Goal: Navigation & Orientation: Find specific page/section

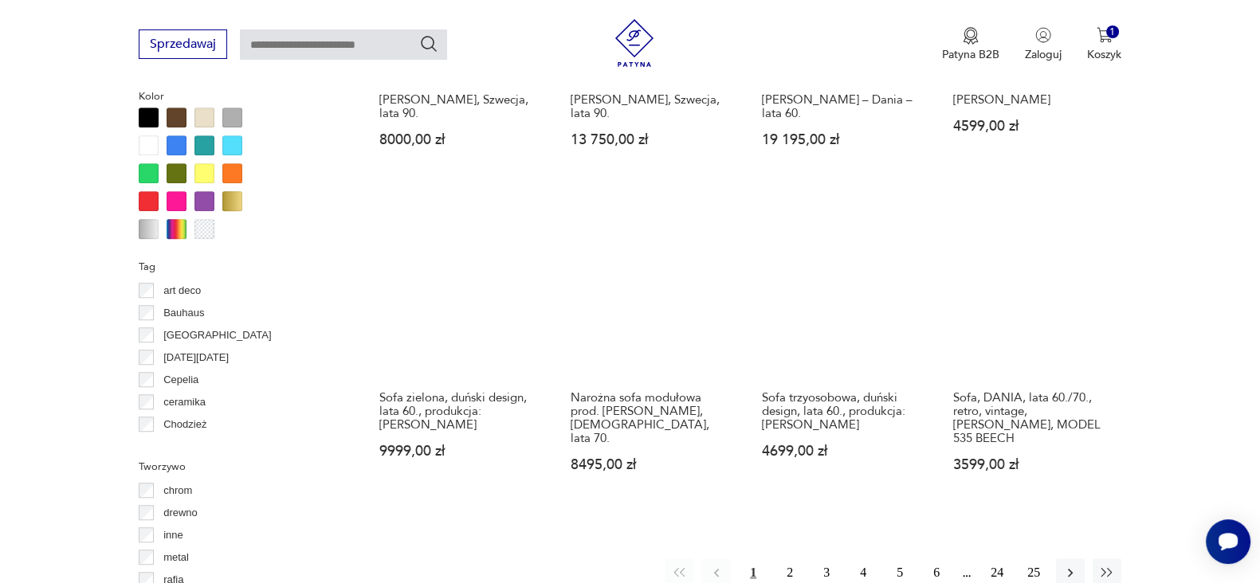
scroll to position [1505, 0]
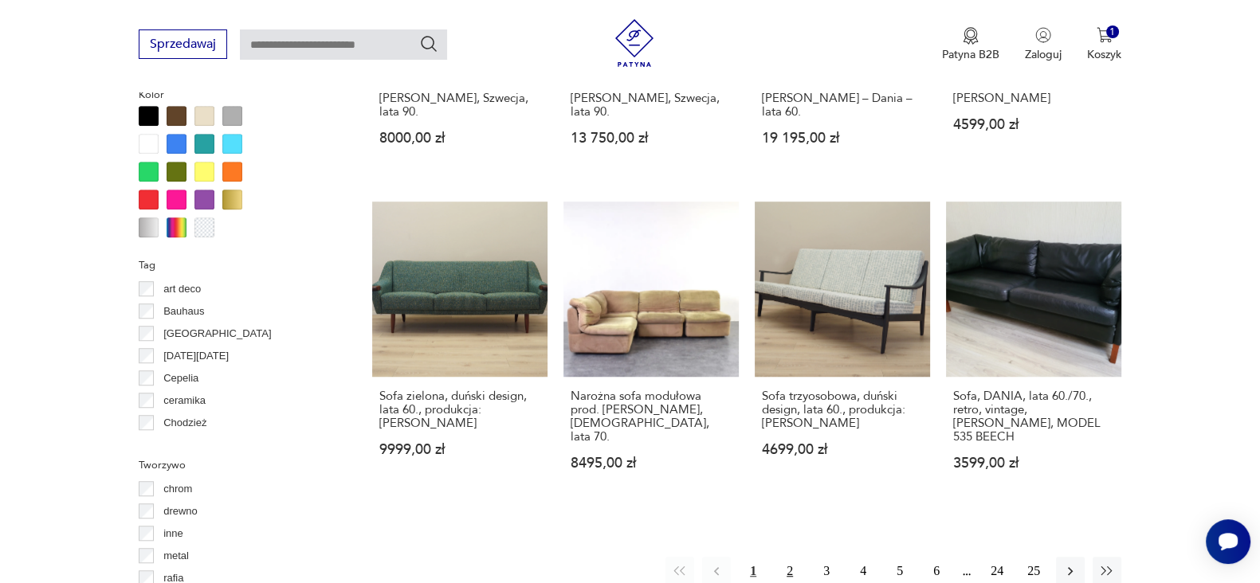
click at [787, 557] on button "2" at bounding box center [789, 571] width 29 height 29
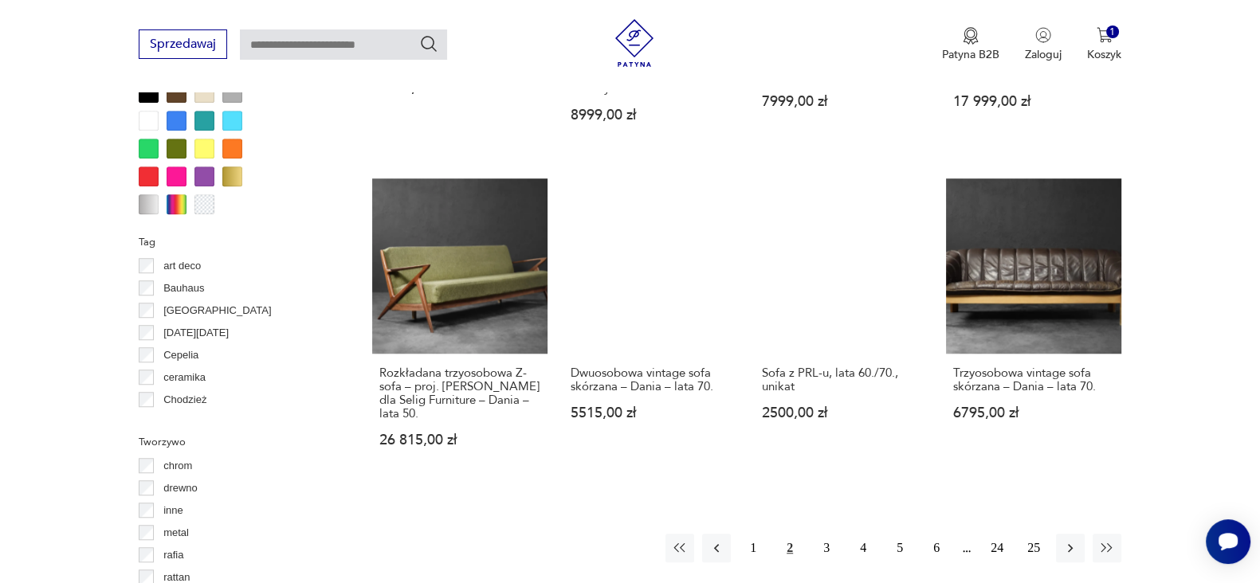
scroll to position [1529, 0]
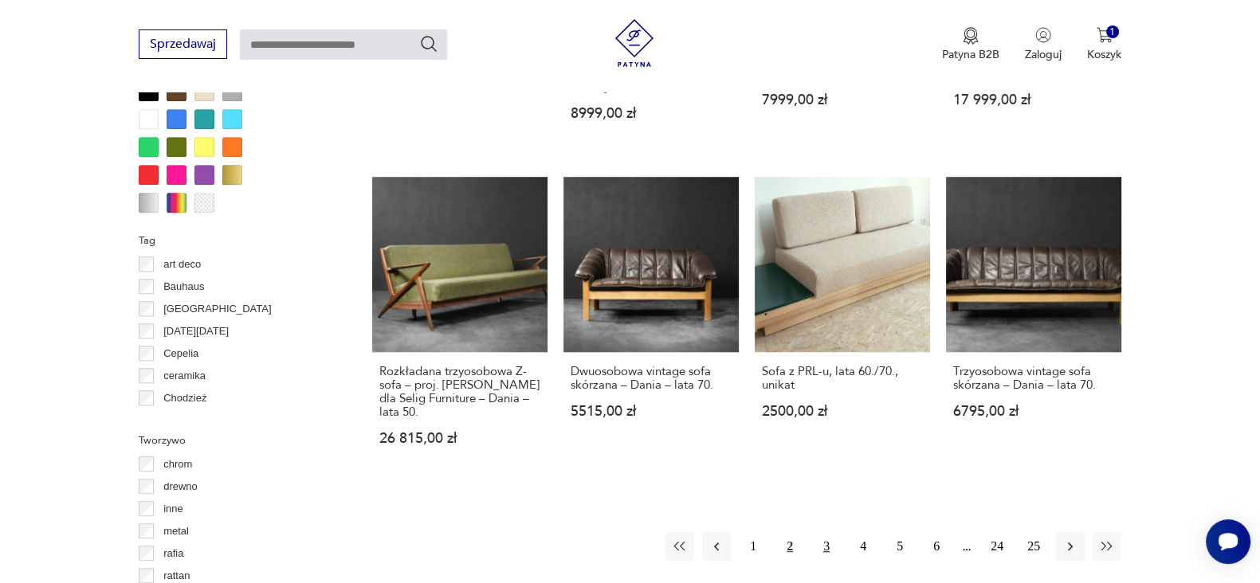
click at [817, 536] on button "3" at bounding box center [826, 546] width 29 height 29
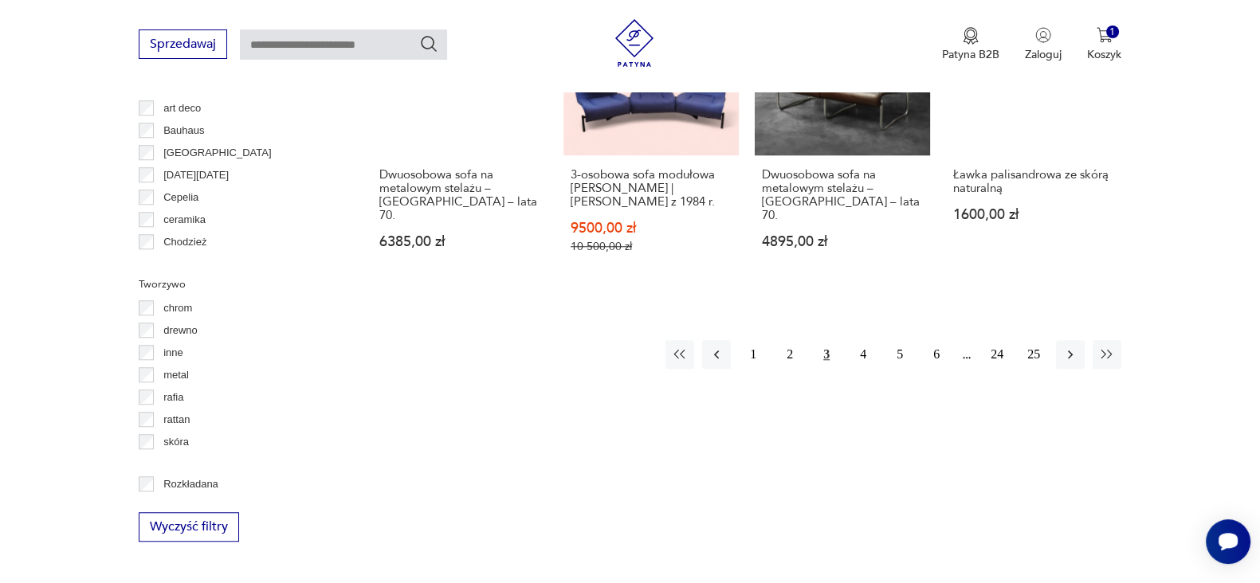
scroll to position [1681, 0]
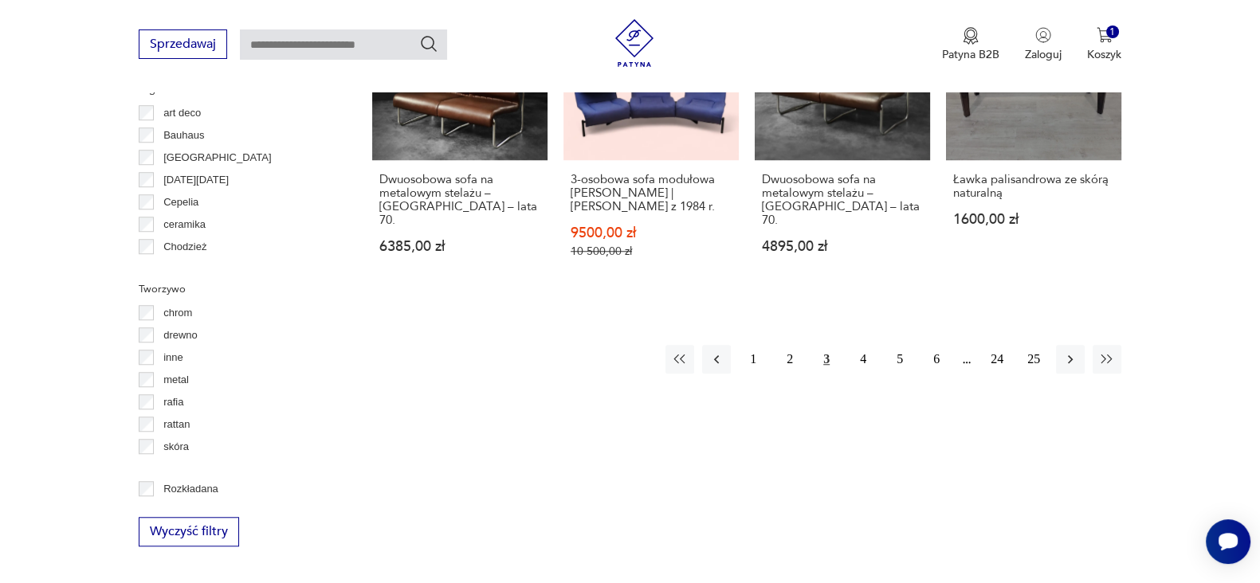
click at [869, 345] on button "4" at bounding box center [863, 359] width 29 height 29
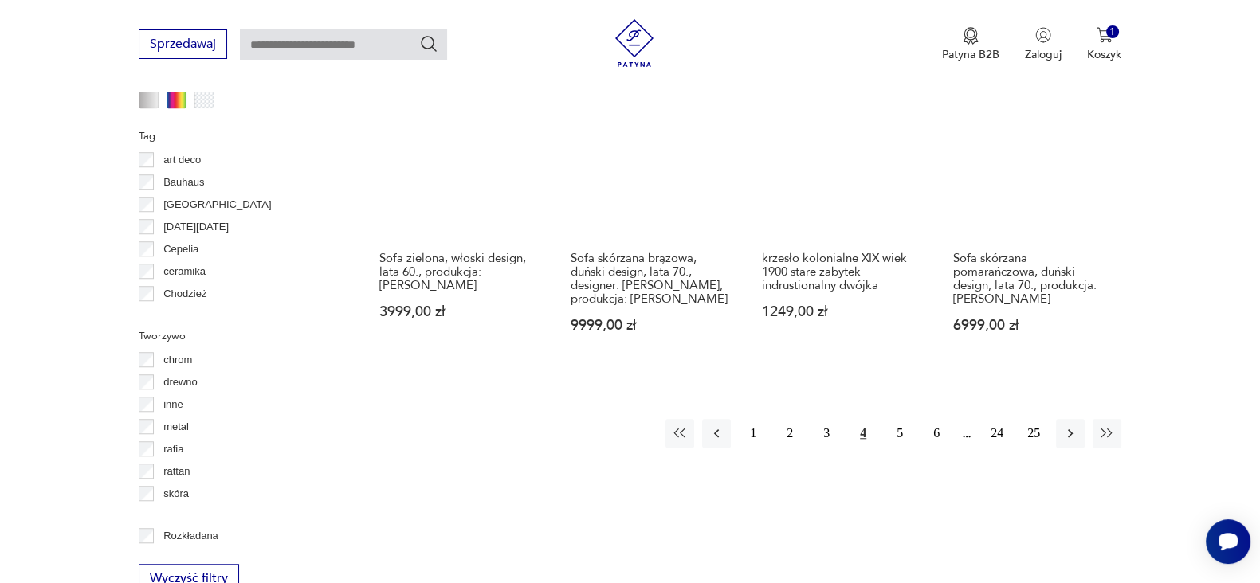
scroll to position [1735, 0]
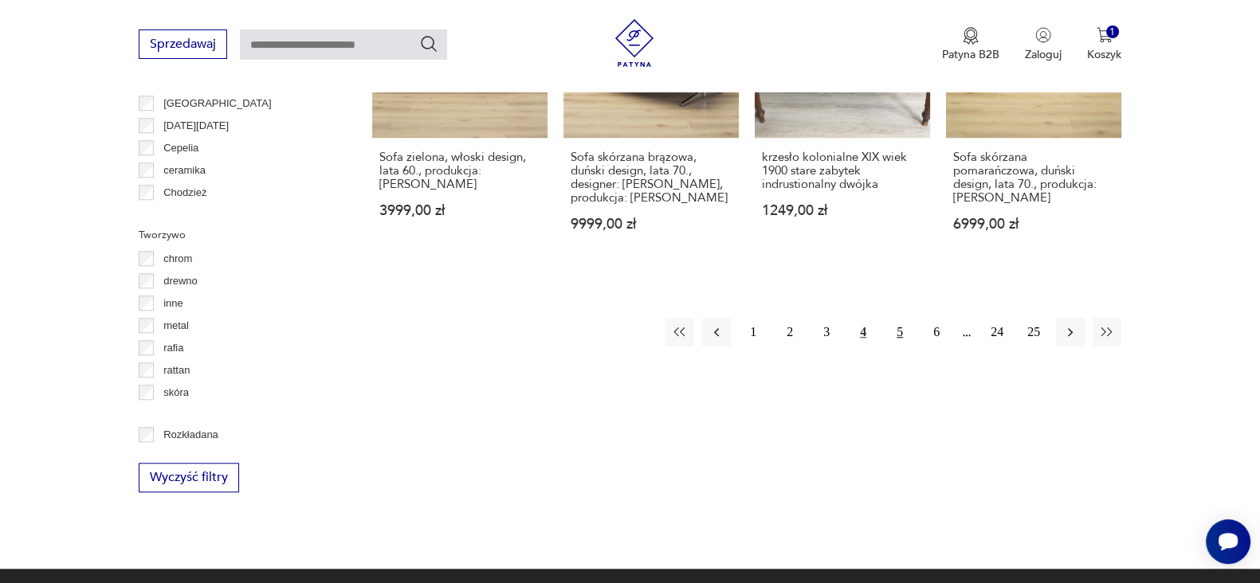
click at [901, 318] on button "5" at bounding box center [899, 332] width 29 height 29
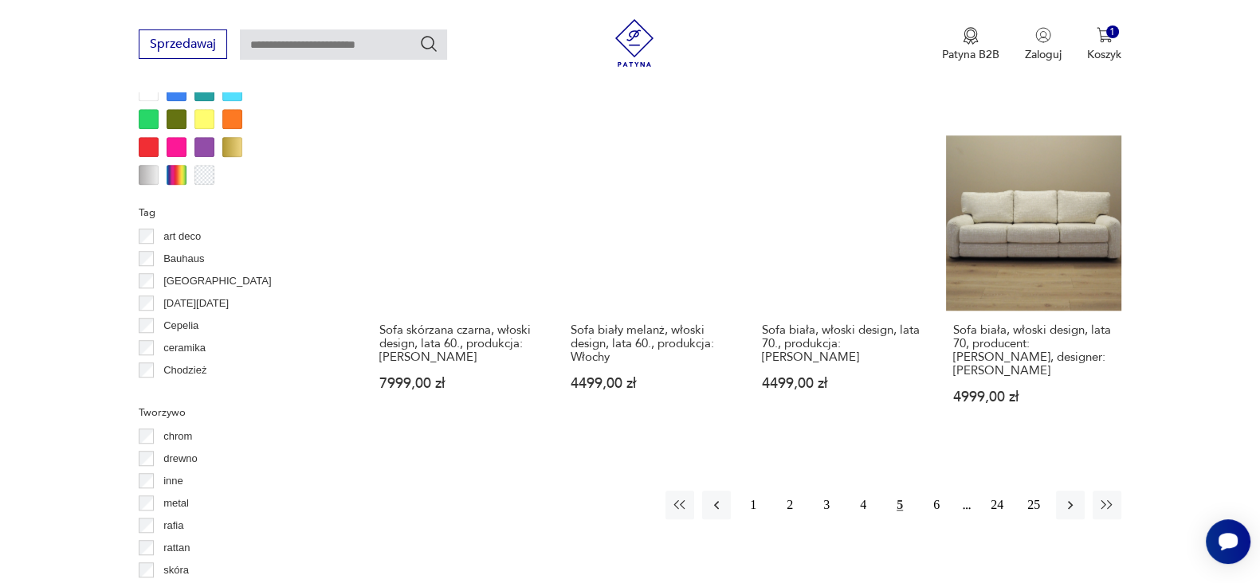
scroll to position [1559, 0]
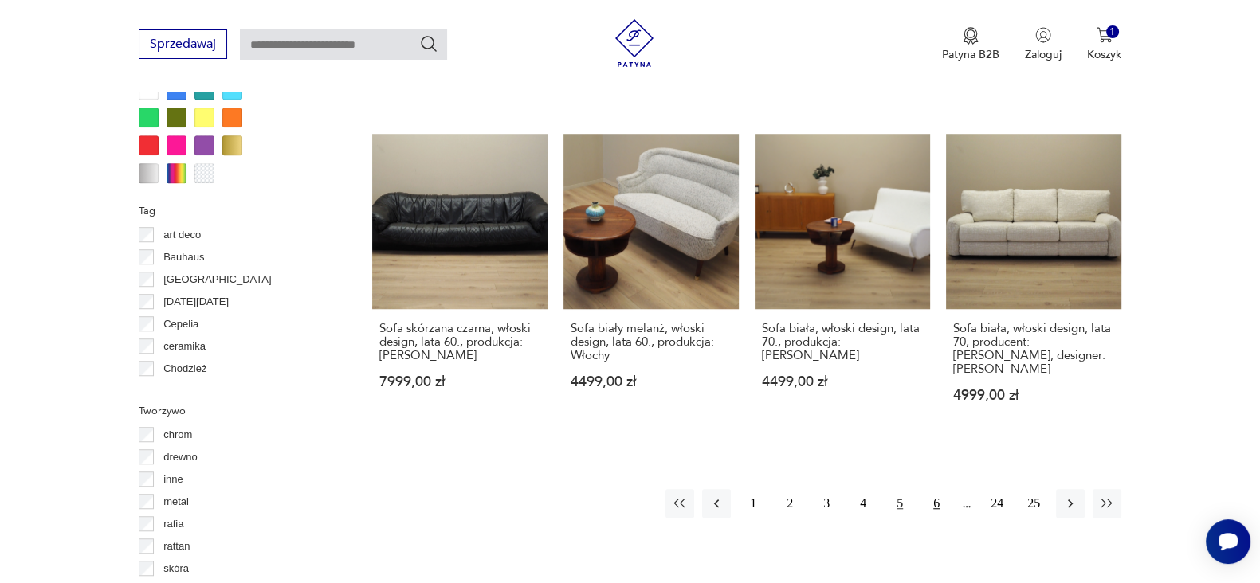
click at [936, 489] on button "6" at bounding box center [936, 503] width 29 height 29
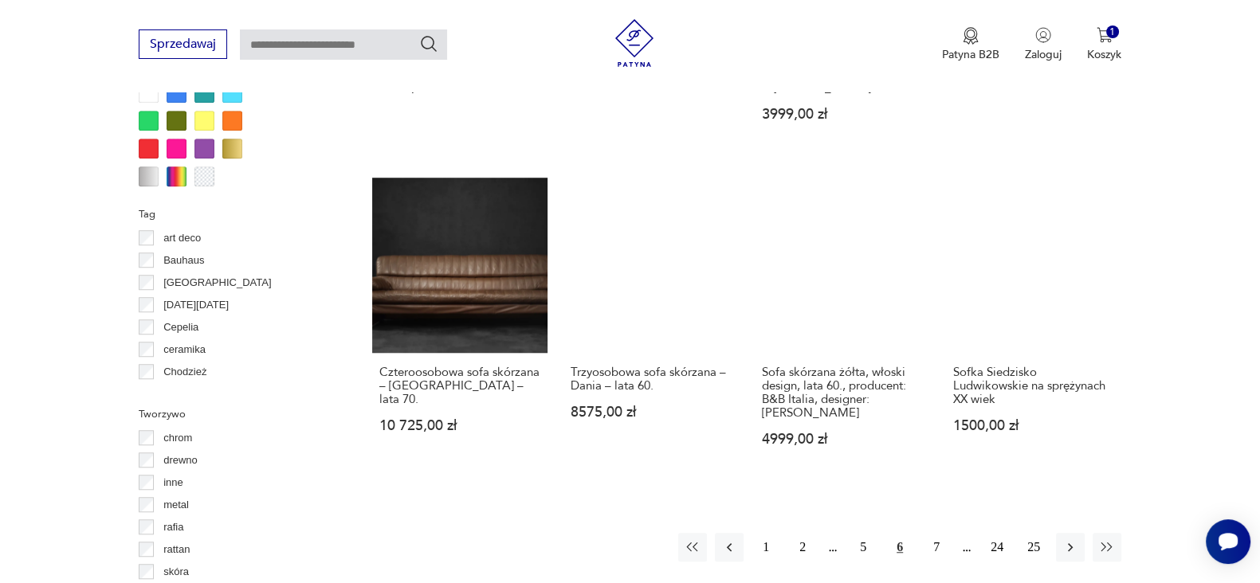
scroll to position [1563, 0]
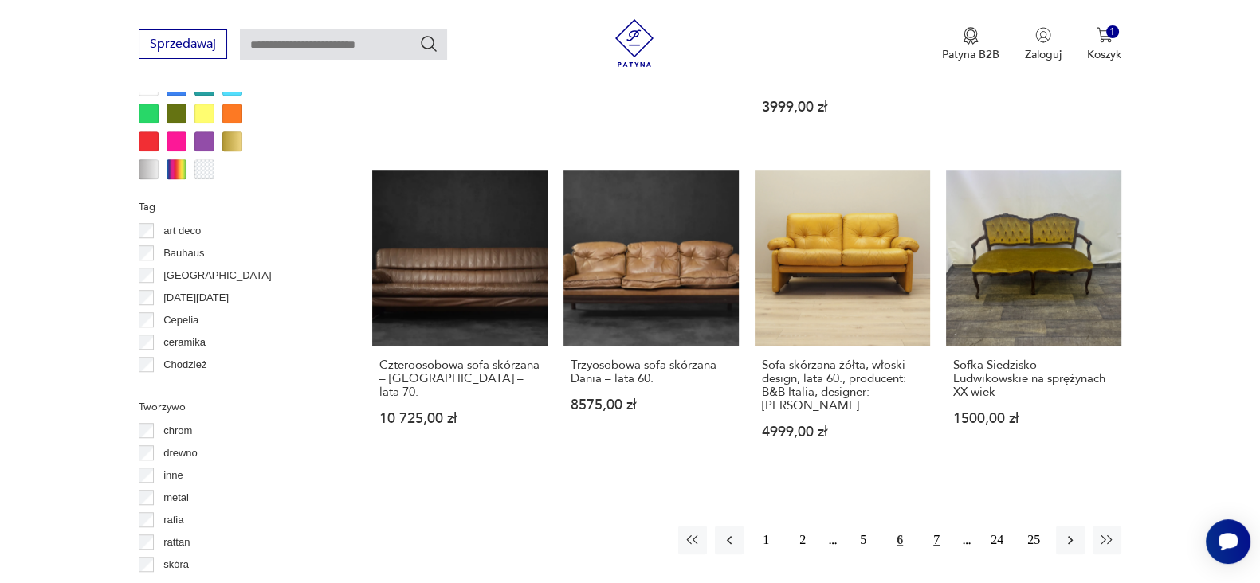
click at [928, 526] on button "7" at bounding box center [936, 540] width 29 height 29
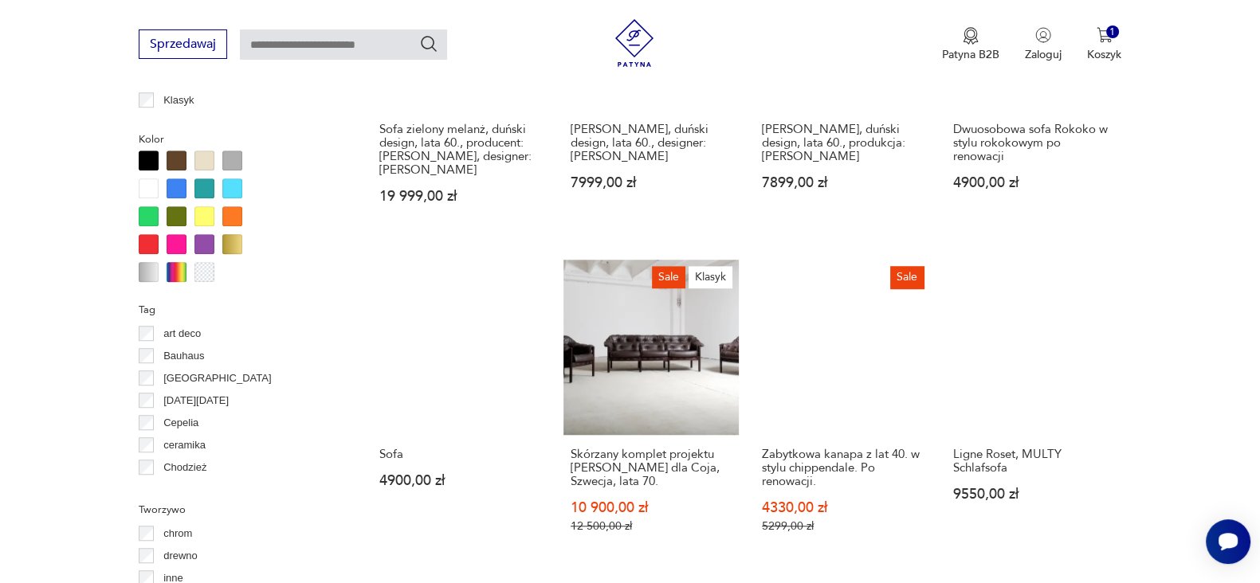
scroll to position [1808, 0]
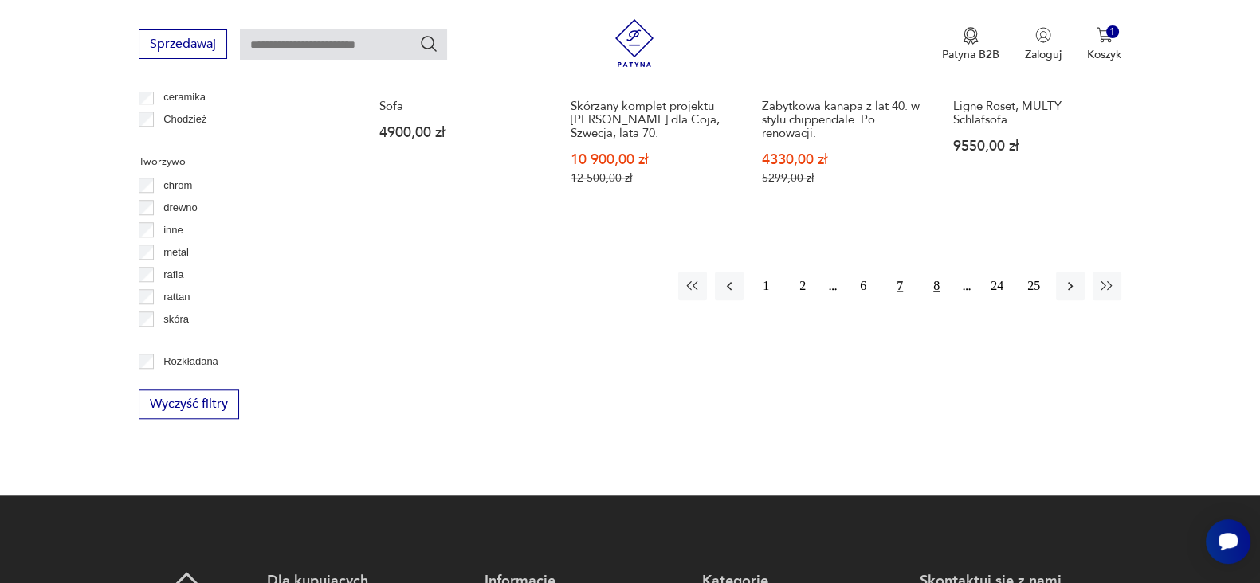
click at [930, 272] on button "8" at bounding box center [936, 286] width 29 height 29
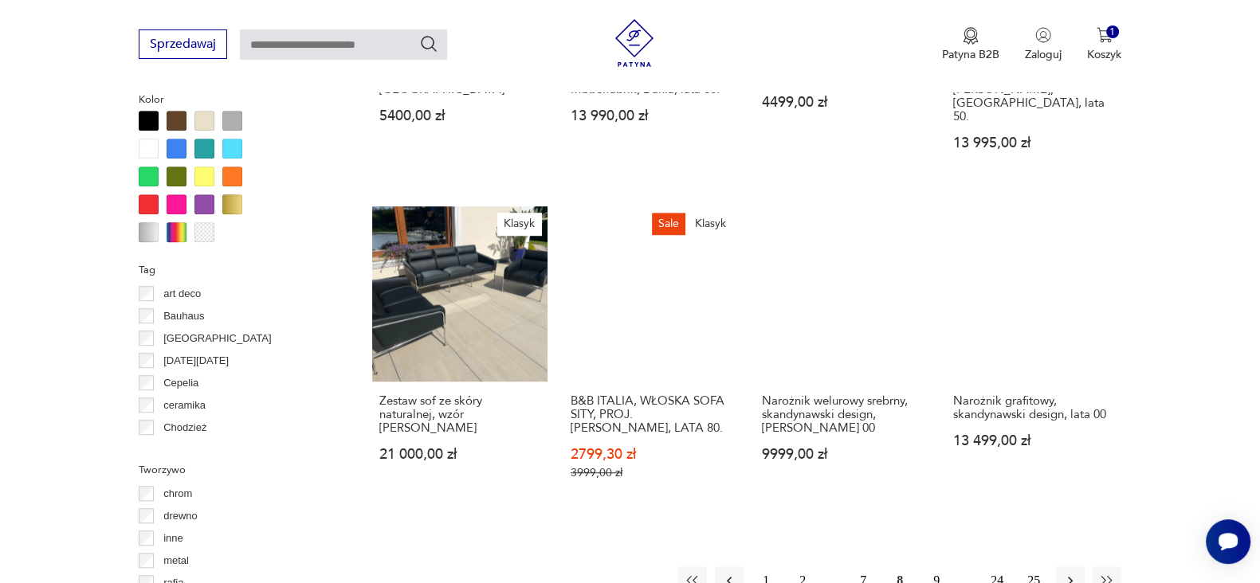
scroll to position [1499, 0]
